Goal: Task Accomplishment & Management: Manage account settings

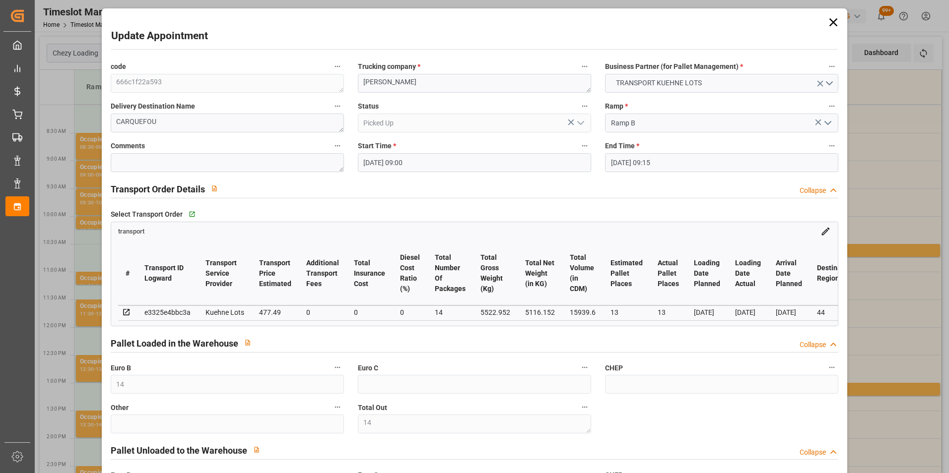
scroll to position [0, 1600]
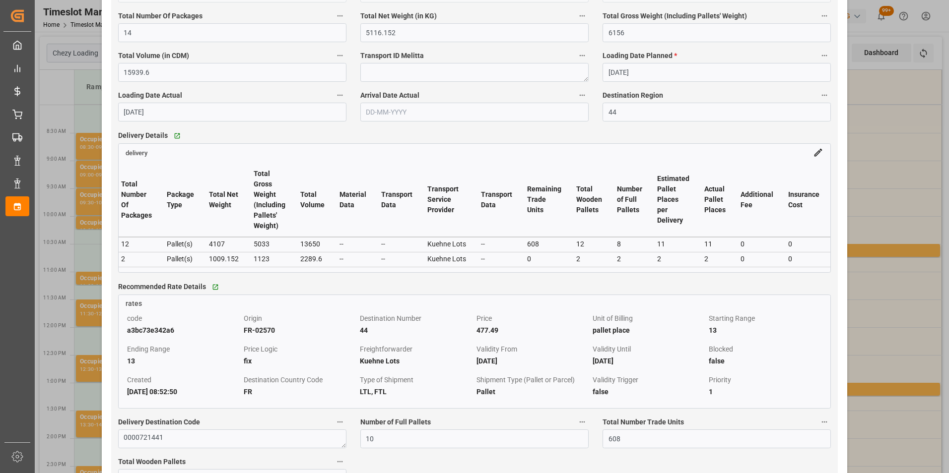
click at [865, 114] on div "Update Appointment code 666c1f22a593 Trucking company * ANTOINE Business Partne…" at bounding box center [474, 236] width 949 height 473
click at [887, 140] on div "Update Appointment code 666c1f22a593 Trucking company * ANTOINE Business Partne…" at bounding box center [474, 236] width 949 height 473
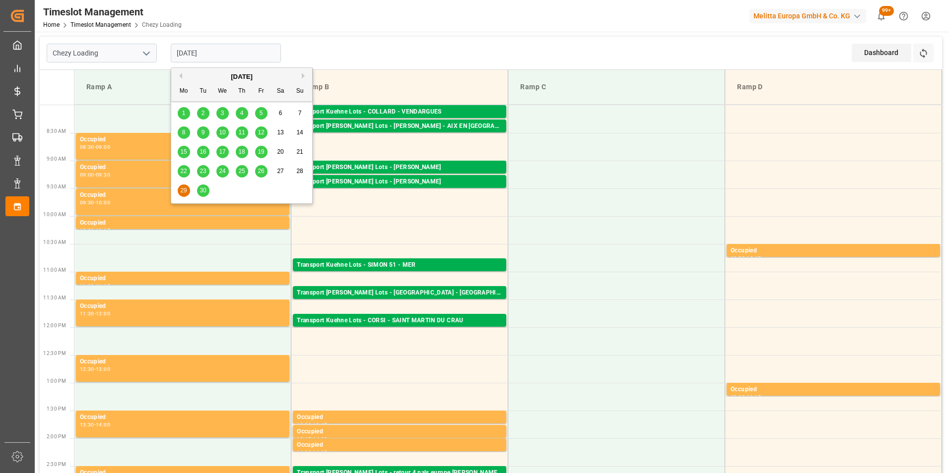
click at [209, 51] on input "[DATE]" at bounding box center [226, 53] width 110 height 19
click at [243, 170] on span "25" at bounding box center [241, 171] width 6 height 7
type input "[DATE]"
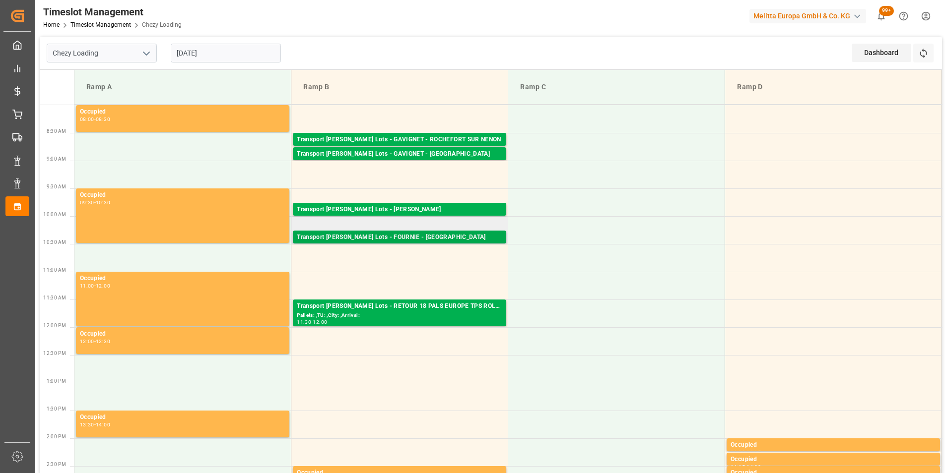
click at [434, 234] on div "Transport [PERSON_NAME] Lots - FOURNIE - [GEOGRAPHIC_DATA]" at bounding box center [399, 238] width 205 height 10
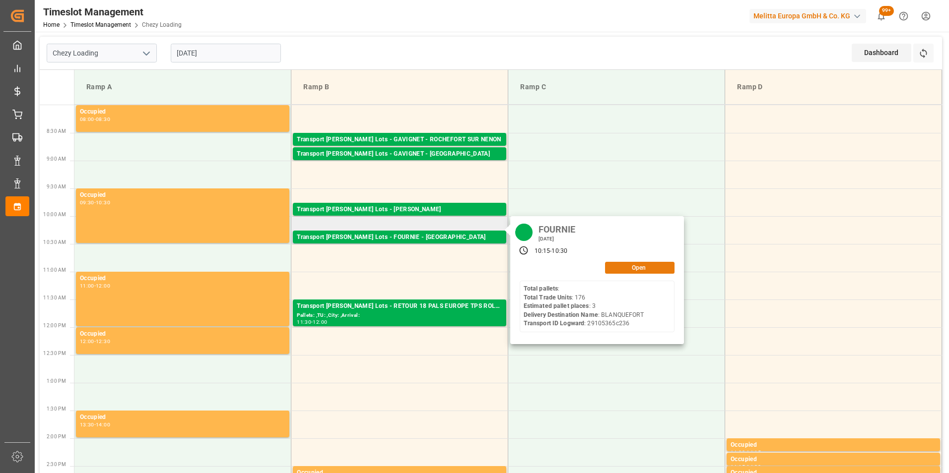
click at [615, 267] on button "Open" at bounding box center [639, 268] width 69 height 12
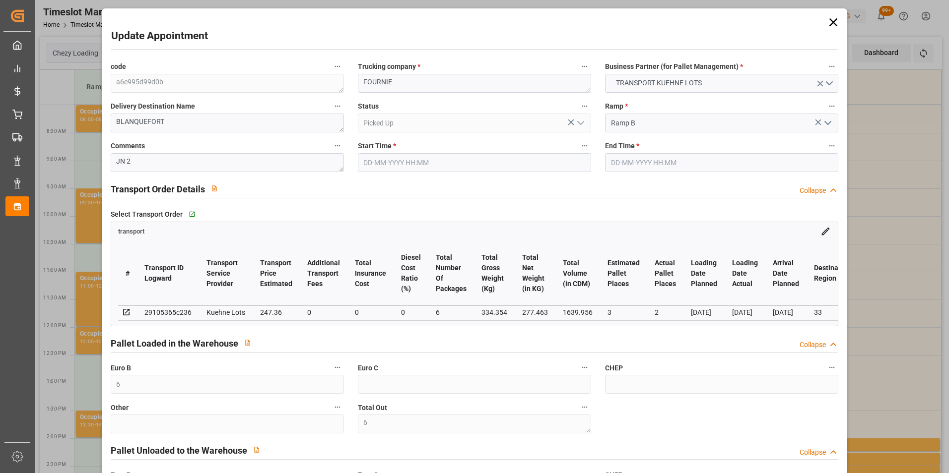
type input "[DATE] 10:15"
type input "[DATE] 10:30"
type input "[DATE] 15:05"
type input "[DATE] 11:19"
type input "[DATE]"
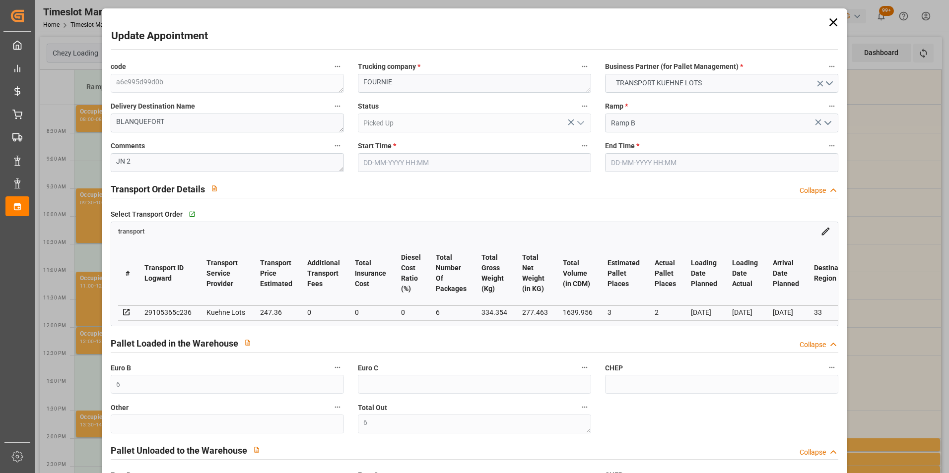
type input "[DATE]"
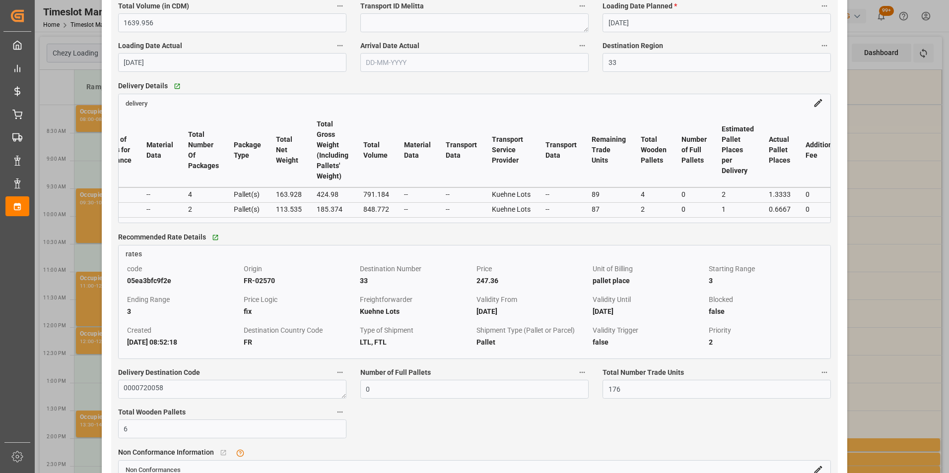
scroll to position [0, 1681]
